Goal: Task Accomplishment & Management: Manage account settings

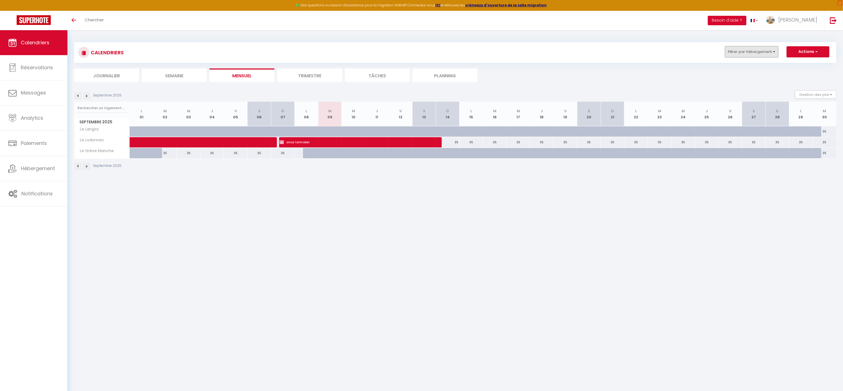
click at [759, 52] on button "Filtrer par hébergement" at bounding box center [751, 51] width 53 height 11
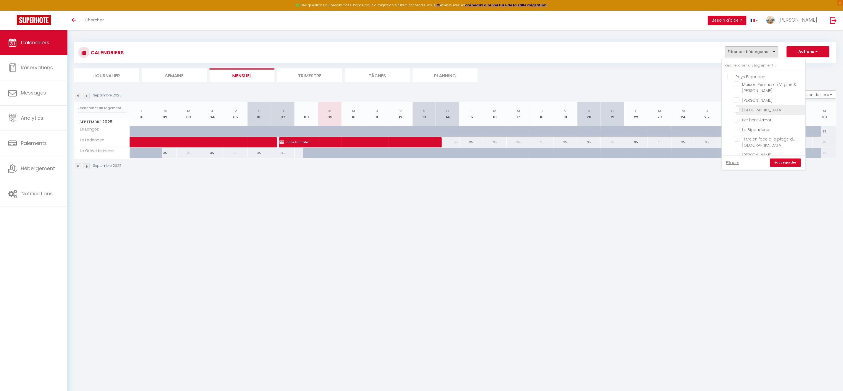
click at [738, 108] on input "[GEOGRAPHIC_DATA]" at bounding box center [768, 110] width 69 height 6
checkbox input "true"
checkbox input "false"
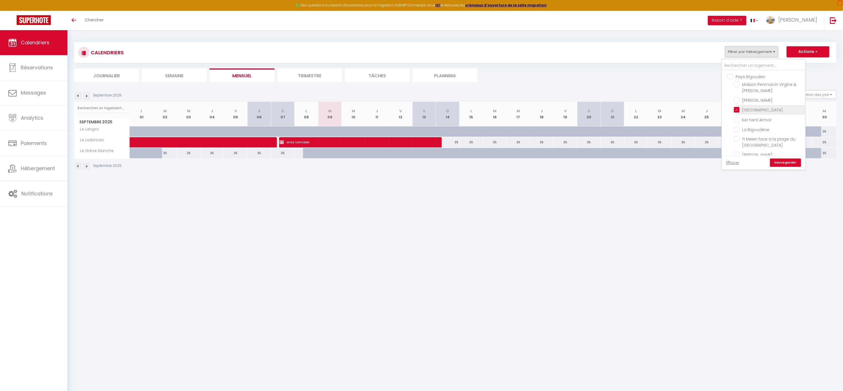
checkbox input "false"
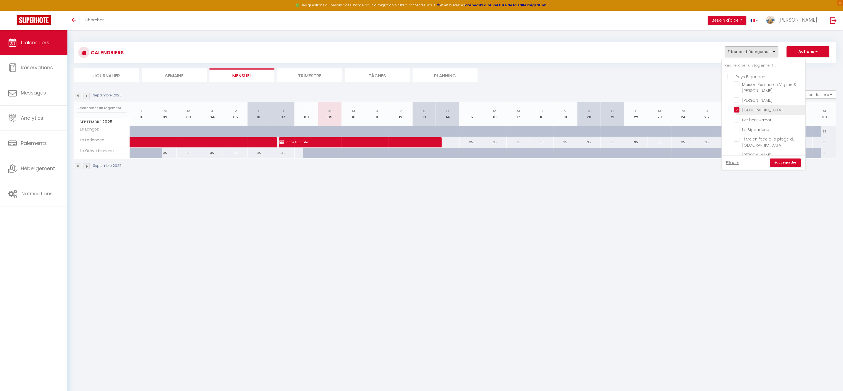
checkbox input "false"
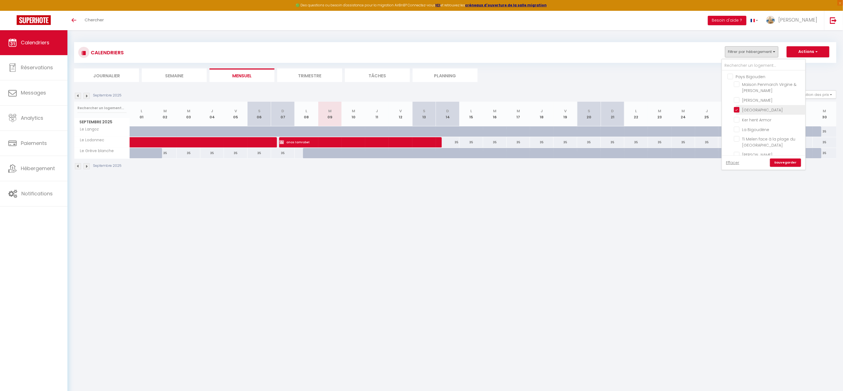
checkbox input "false"
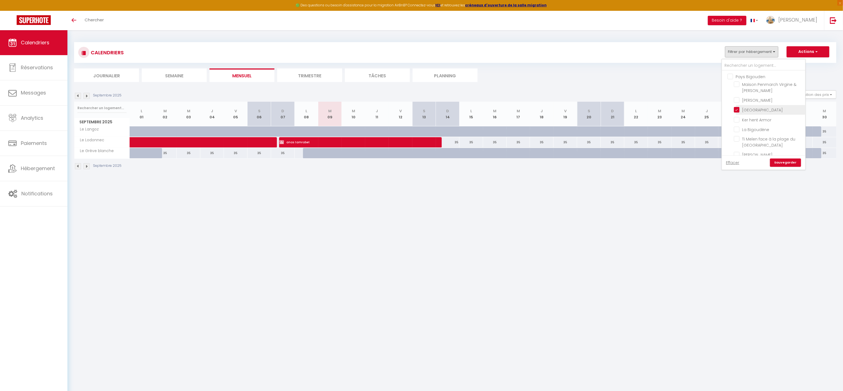
checkbox input "false"
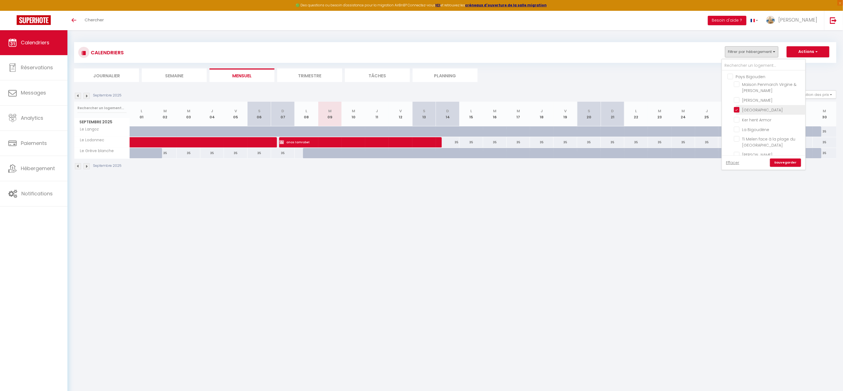
checkbox input "false"
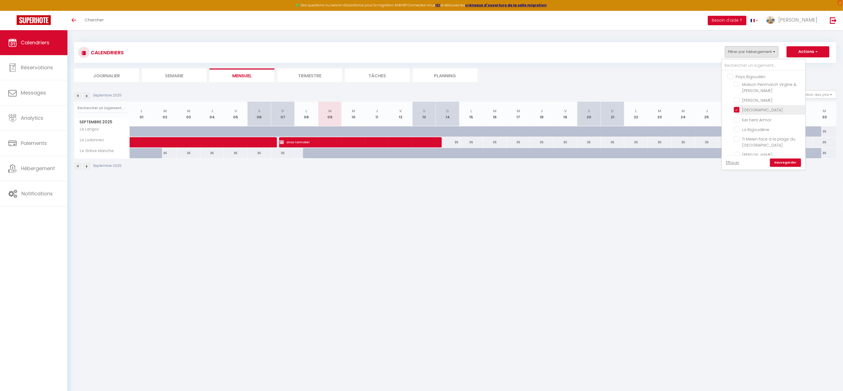
checkbox input "false"
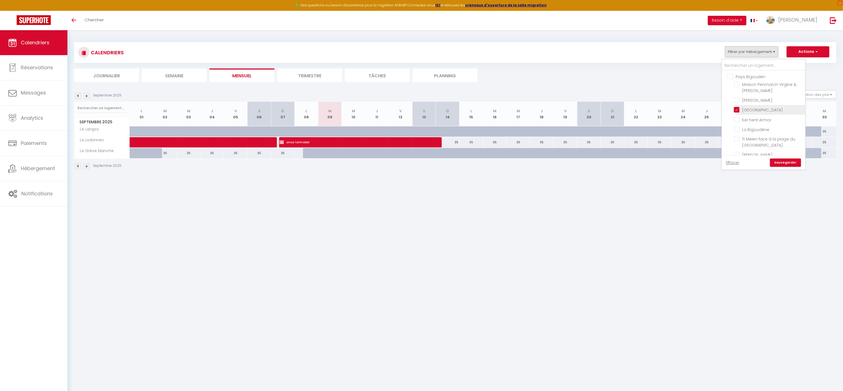
checkbox input "false"
click at [787, 161] on link "Sauvegarder" at bounding box center [785, 163] width 31 height 8
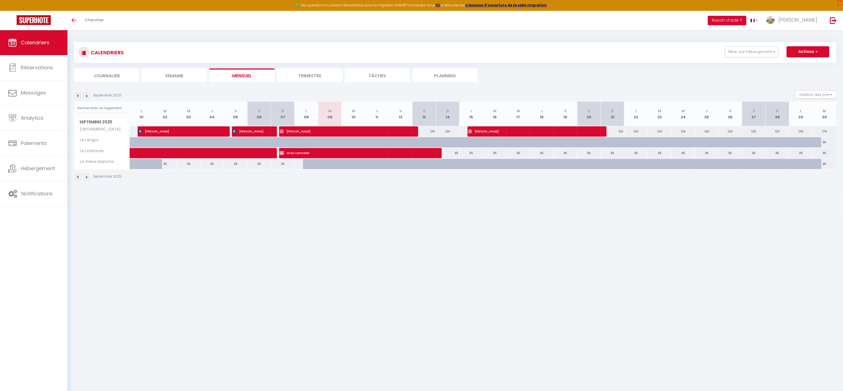
click at [78, 97] on img at bounding box center [78, 96] width 6 height 6
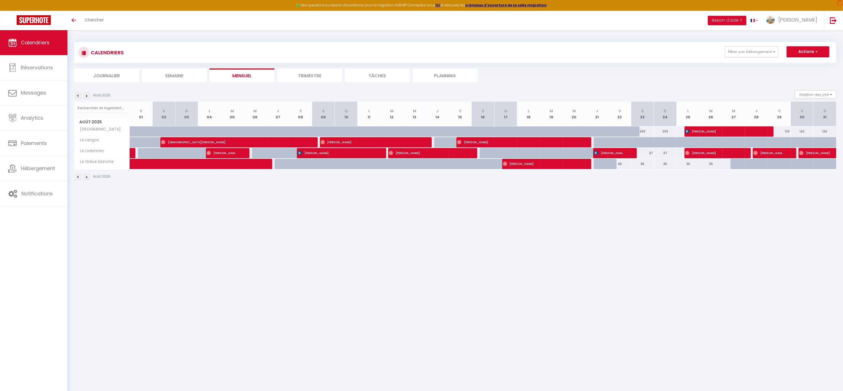
click at [78, 95] on img at bounding box center [78, 96] width 6 height 6
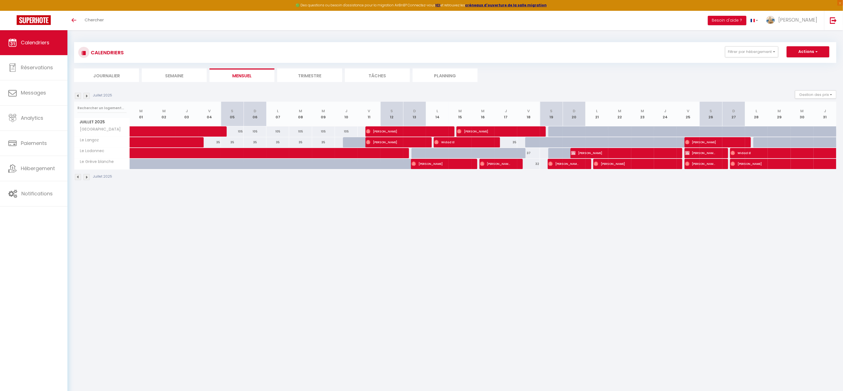
click at [89, 96] on img at bounding box center [86, 96] width 6 height 6
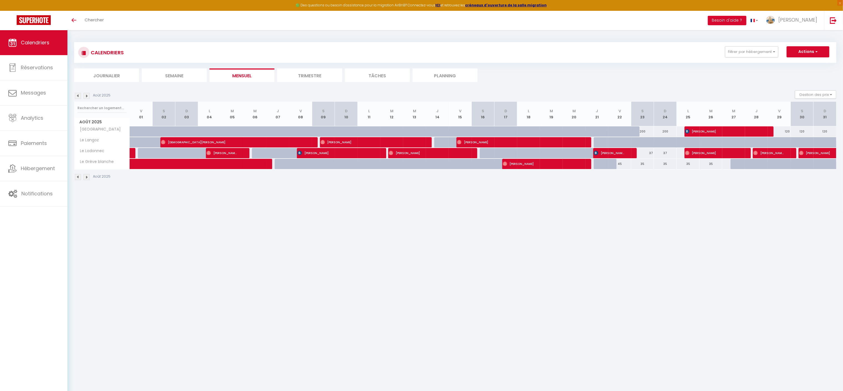
click at [77, 95] on img at bounding box center [78, 96] width 6 height 6
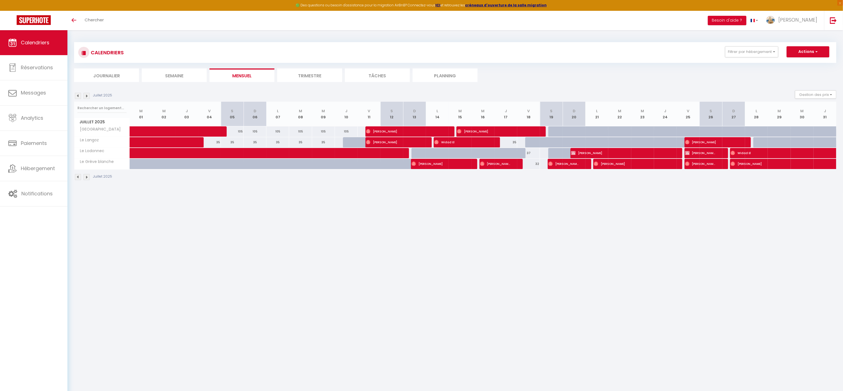
click at [87, 95] on img at bounding box center [86, 96] width 6 height 6
